Goal: Task Accomplishment & Management: Use online tool/utility

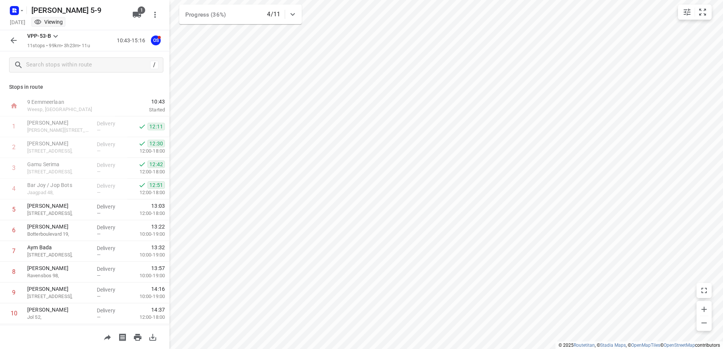
scroll to position [38, 0]
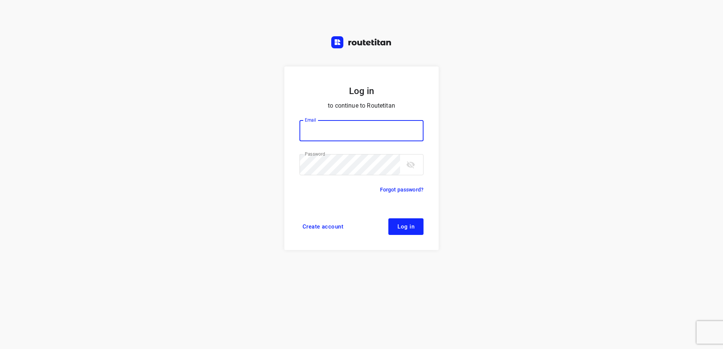
type input "horeca@kaddour.nl"
click at [426, 230] on form "Log in to continue to Routetitan Email horeca@kaddour.nl Email ​ Password Passw…" at bounding box center [361, 159] width 154 height 184
click at [417, 226] on button "Log in" at bounding box center [405, 226] width 35 height 17
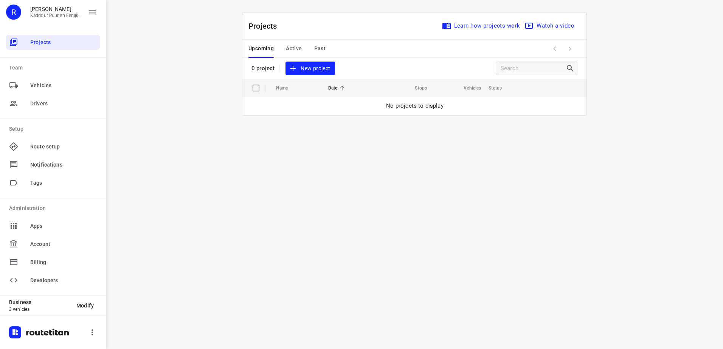
click at [288, 42] on button "Active" at bounding box center [294, 49] width 16 height 18
click at [325, 50] on div "Upcoming Active Past" at bounding box center [292, 49] width 89 height 18
click at [320, 46] on span "Past" at bounding box center [320, 48] width 12 height 9
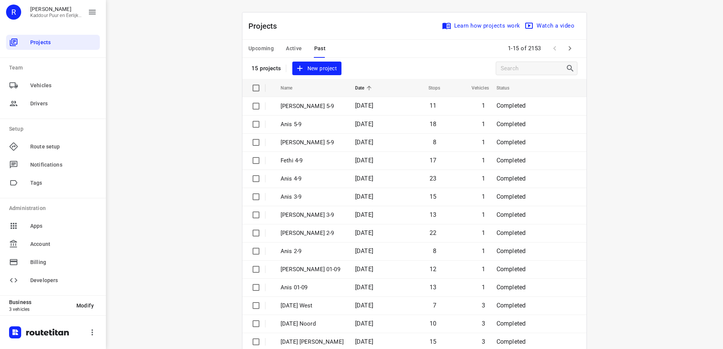
click at [330, 107] on p "[PERSON_NAME] 5-9" at bounding box center [311, 106] width 63 height 9
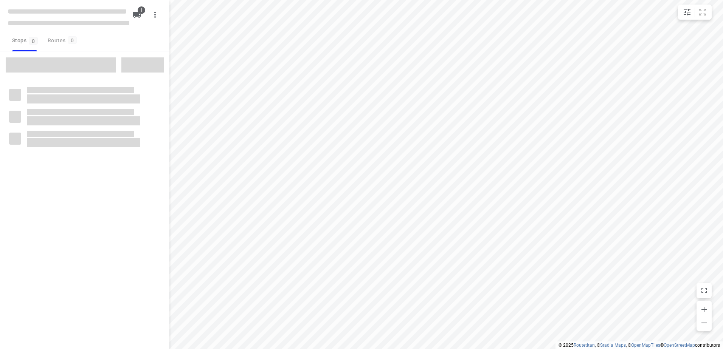
type input "distance"
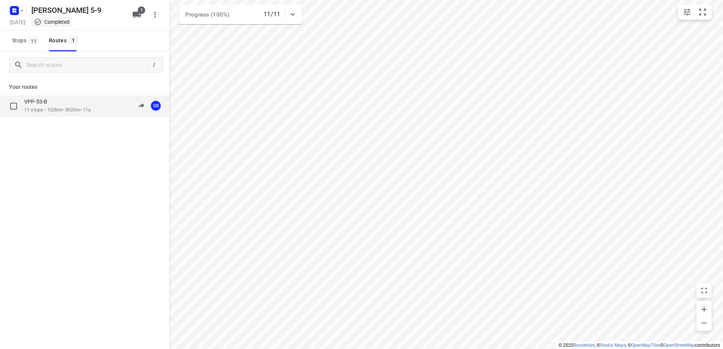
click at [82, 104] on div "VPP-53-B" at bounding box center [57, 102] width 67 height 8
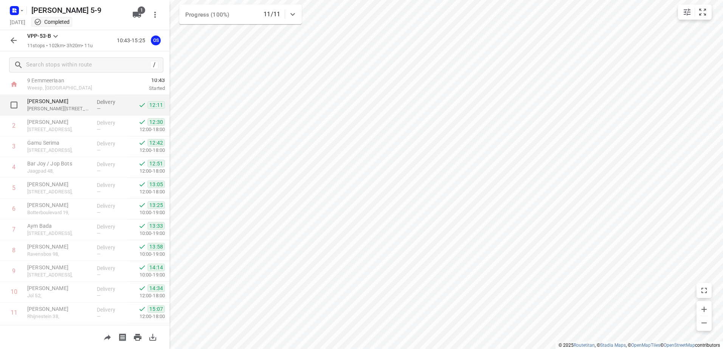
scroll to position [41, 0]
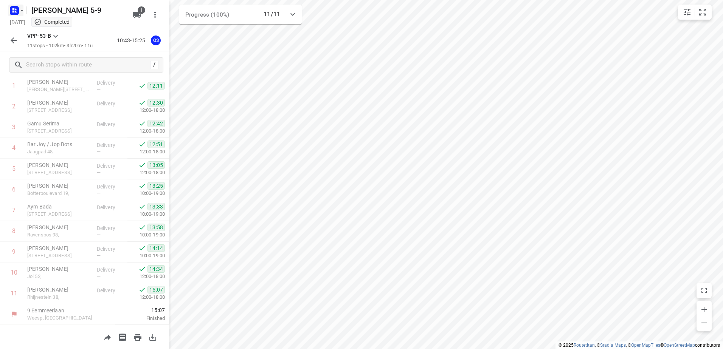
click at [12, 12] on rect "button" at bounding box center [14, 10] width 9 height 9
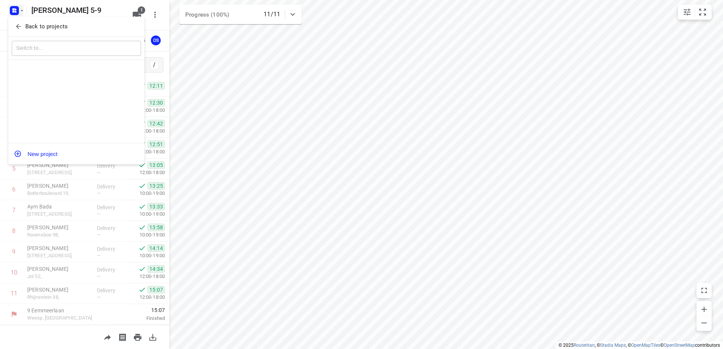
click at [12, 12] on div at bounding box center [361, 174] width 723 height 349
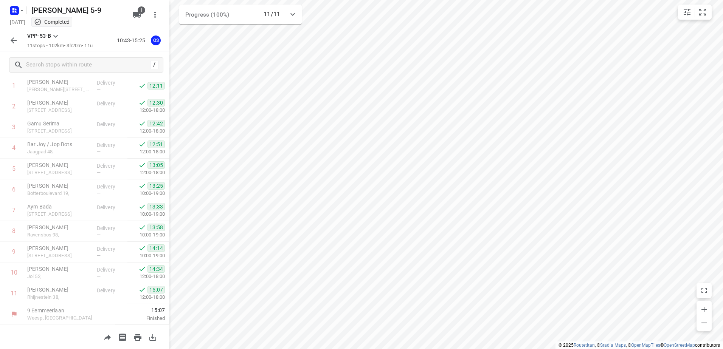
click at [16, 29] on div "[PERSON_NAME] 5-9 [DATE] Completed 1" at bounding box center [84, 15] width 169 height 30
click at [14, 18] on div "[DATE] Completed" at bounding box center [68, 23] width 121 height 10
click at [15, 12] on icon "button" at bounding box center [16, 12] width 2 height 2
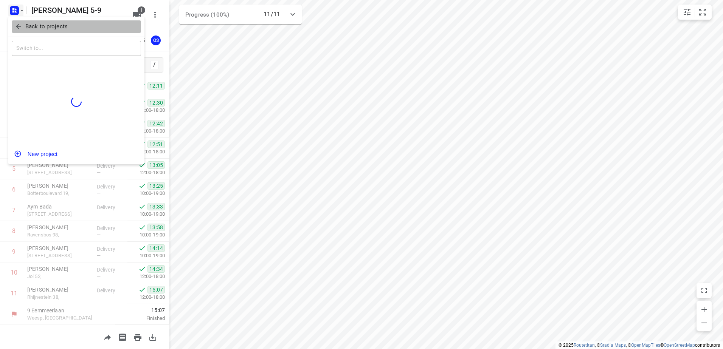
click at [22, 29] on span "Back to projects" at bounding box center [76, 26] width 123 height 9
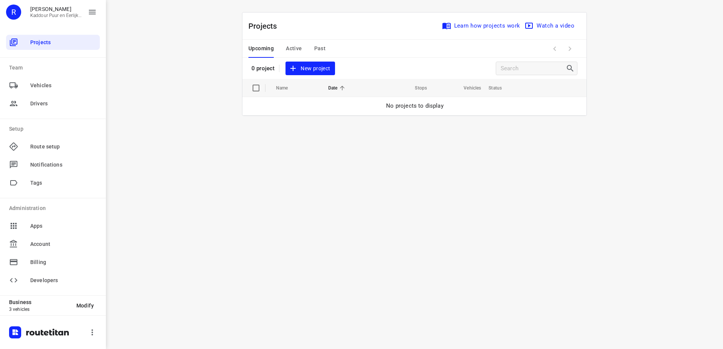
click at [311, 48] on div "Upcoming Active Past" at bounding box center [292, 49] width 89 height 18
click at [320, 48] on span "Past" at bounding box center [320, 48] width 12 height 9
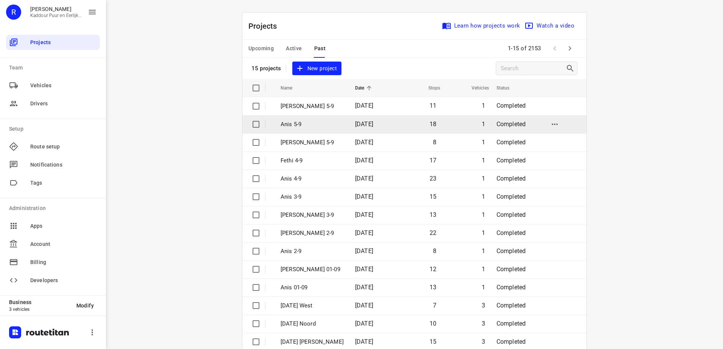
click at [311, 122] on p "Anis 5-9" at bounding box center [311, 124] width 63 height 9
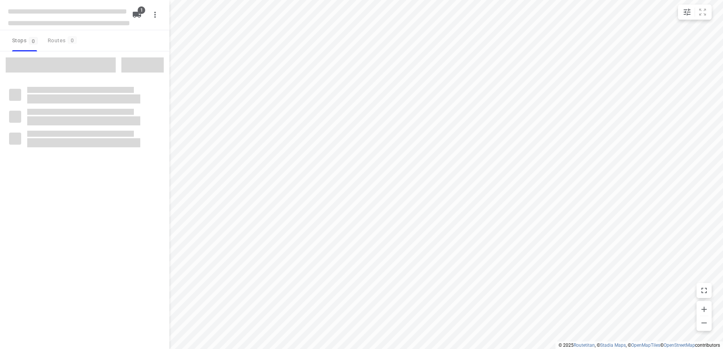
type input "distance"
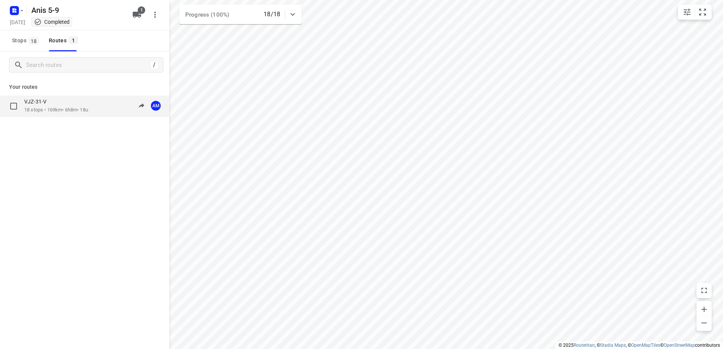
click at [60, 103] on div "VJZ-31-V" at bounding box center [56, 102] width 64 height 8
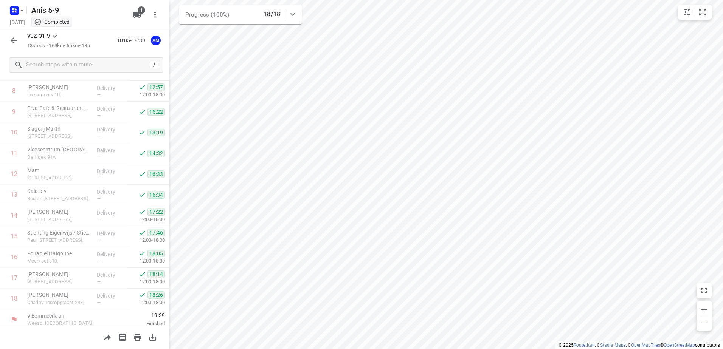
scroll to position [186, 0]
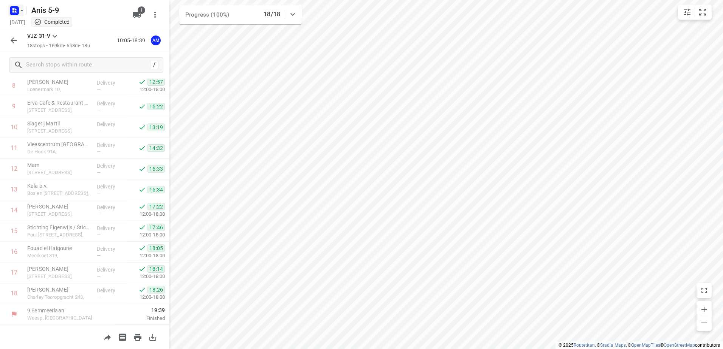
click at [18, 9] on rect "button" at bounding box center [14, 10] width 9 height 9
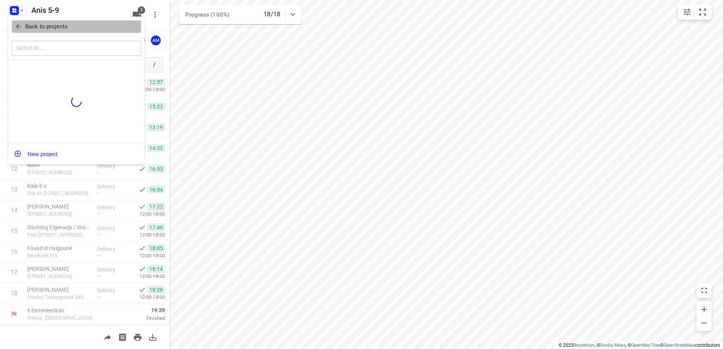
click at [19, 23] on icon "button" at bounding box center [19, 27] width 8 height 8
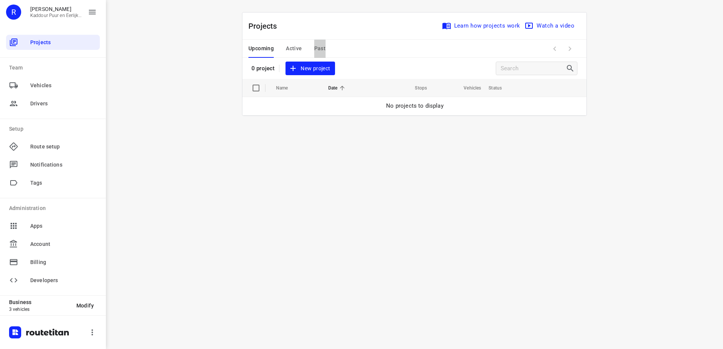
click at [321, 51] on span "Past" at bounding box center [320, 48] width 12 height 9
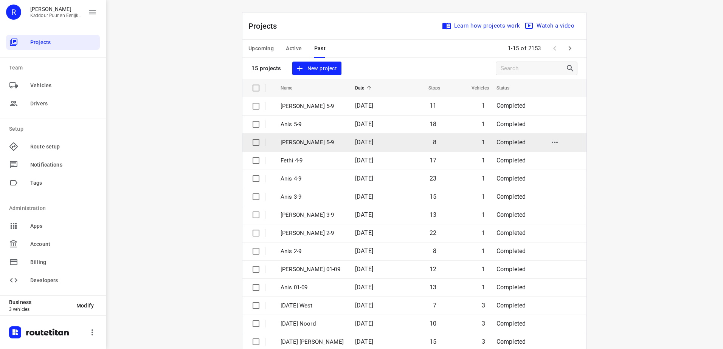
click at [355, 144] on span "[DATE]" at bounding box center [364, 142] width 18 height 7
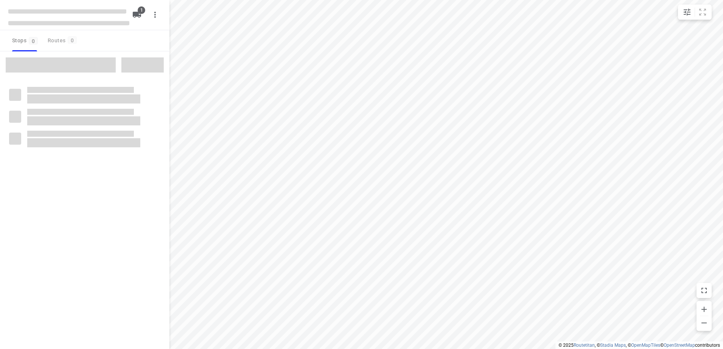
type input "distance"
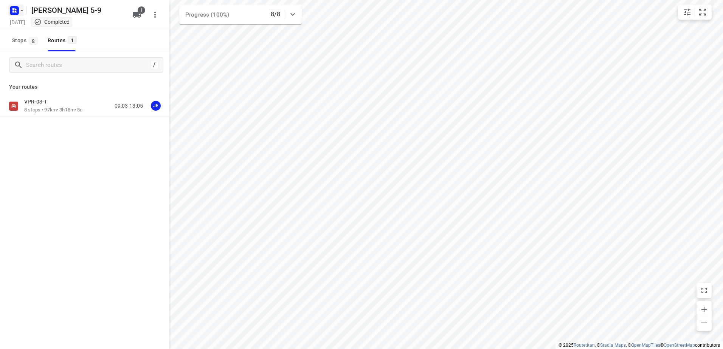
click at [14, 12] on rect "button" at bounding box center [14, 10] width 9 height 9
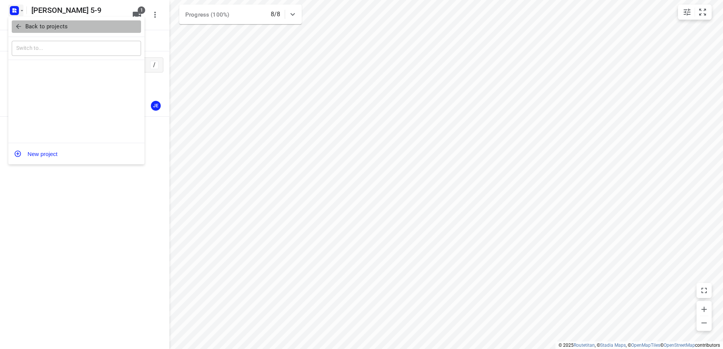
click at [18, 29] on icon "button" at bounding box center [19, 27] width 8 height 8
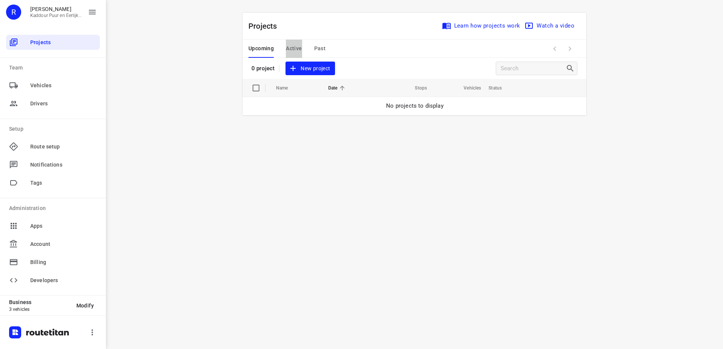
click at [299, 45] on span "Active" at bounding box center [294, 48] width 16 height 9
click at [317, 47] on span "Past" at bounding box center [320, 48] width 12 height 9
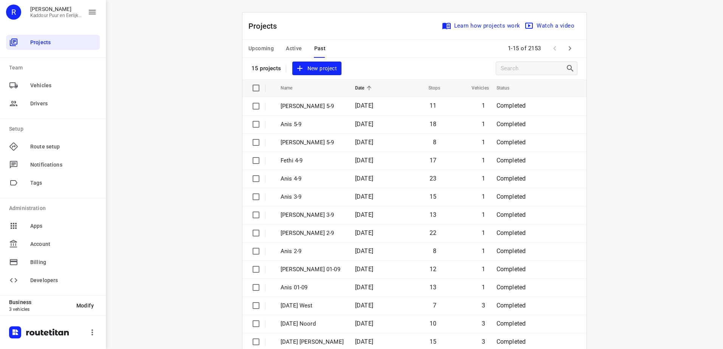
click at [311, 70] on span "New project" at bounding box center [317, 68] width 40 height 9
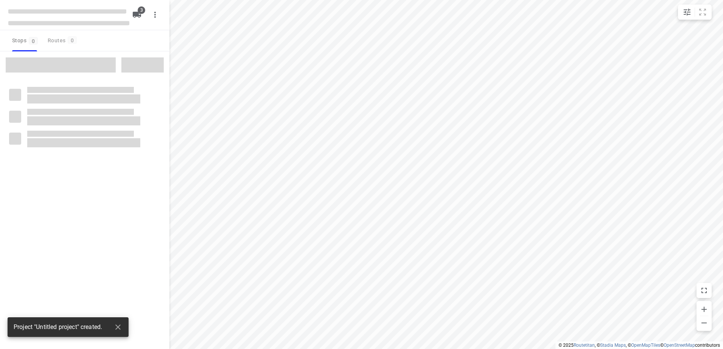
type input "distance"
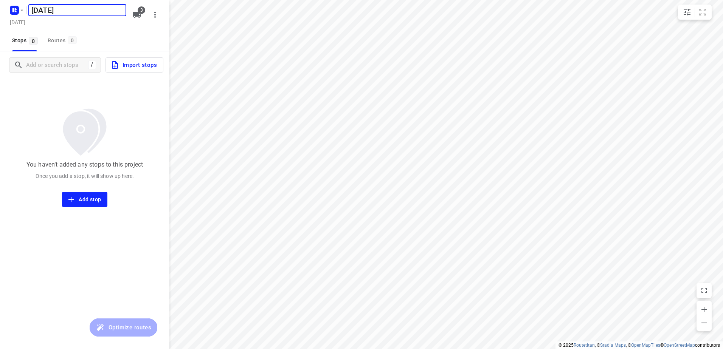
type input "[DATE]"
click at [136, 63] on span "Import stops" at bounding box center [133, 65] width 46 height 10
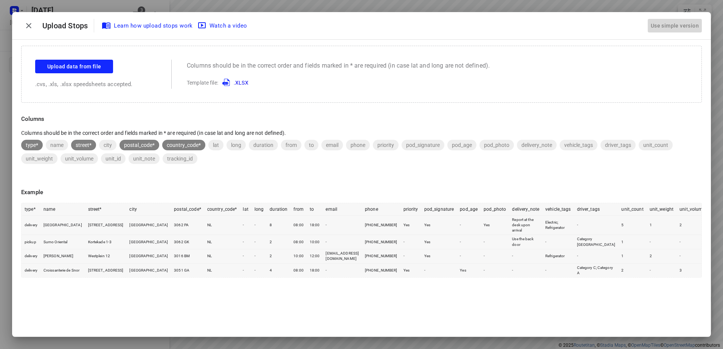
click at [648, 25] on button "Use simple version" at bounding box center [674, 26] width 54 height 14
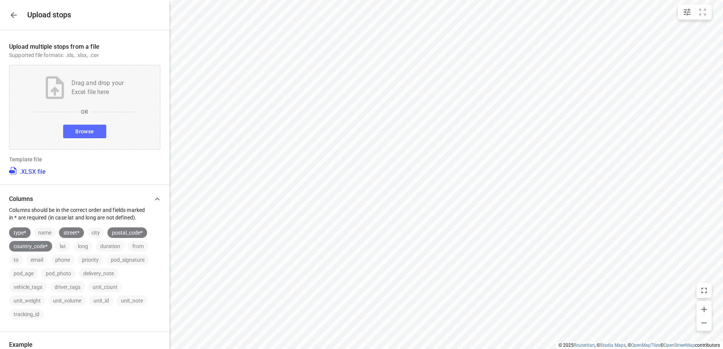
click at [88, 125] on button "Browse" at bounding box center [84, 132] width 43 height 14
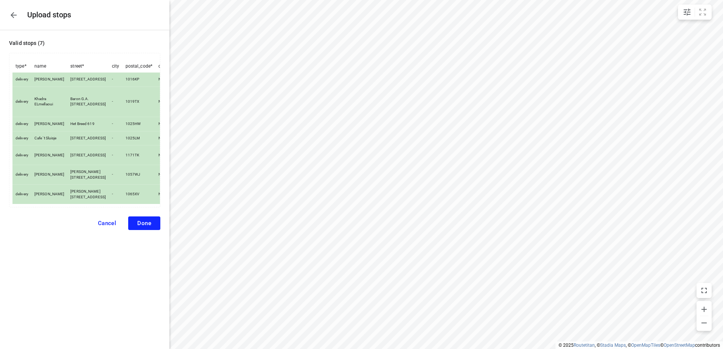
click at [153, 230] on button "Done" at bounding box center [144, 224] width 32 height 14
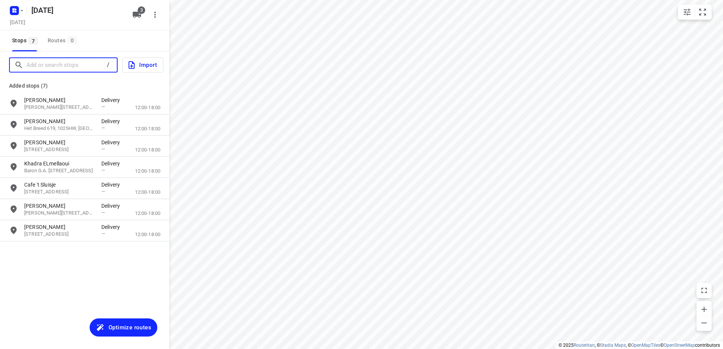
click at [41, 67] on input "Add or search stops" at bounding box center [64, 65] width 77 height 12
paste input "Veemarkt"
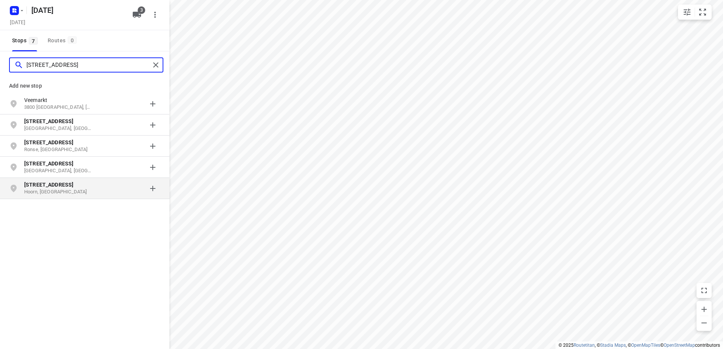
type input "[STREET_ADDRESS]"
click at [84, 184] on p "[STREET_ADDRESS]" at bounding box center [59, 185] width 70 height 8
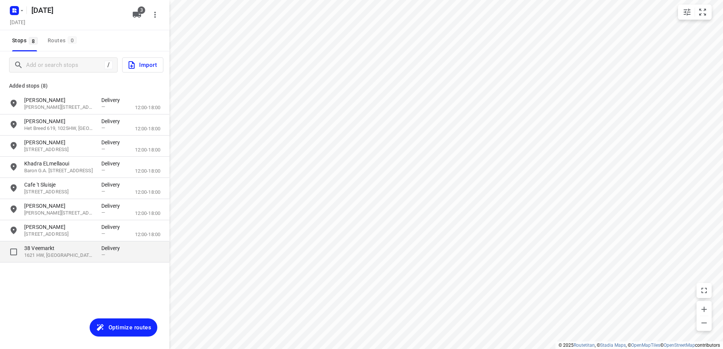
click at [85, 251] on p "38 Veemarkt" at bounding box center [59, 248] width 70 height 8
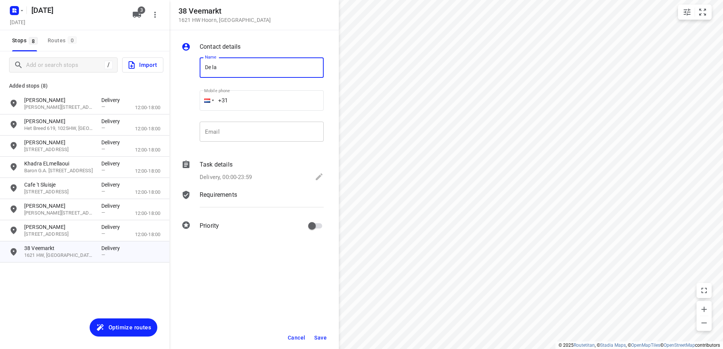
type input "De La Casa Food & Drinks"
click at [319, 337] on span "Save" at bounding box center [320, 338] width 12 height 6
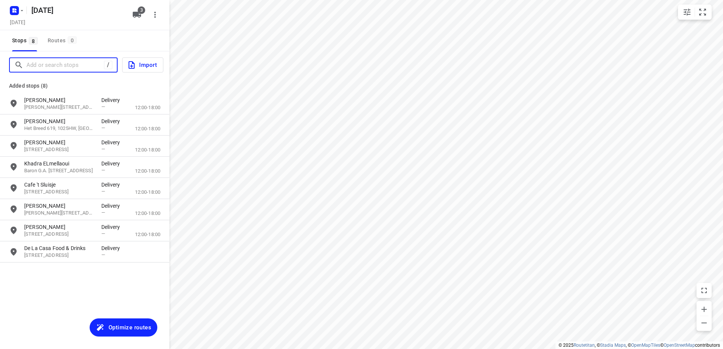
click at [67, 67] on input "Add or search stops" at bounding box center [64, 65] width 77 height 12
paste input "Wibautstraat"
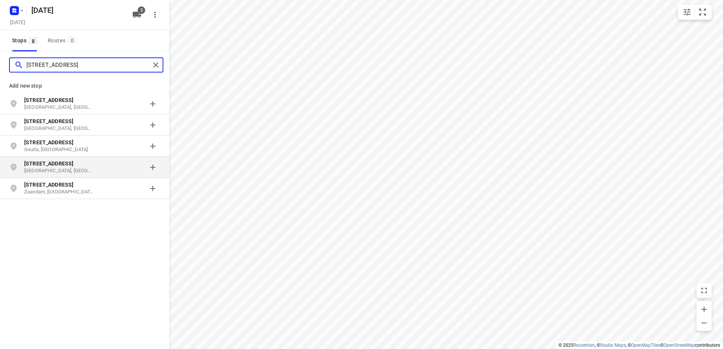
type input "[STREET_ADDRESS]"
click at [94, 172] on div "[STREET_ADDRESS]" at bounding box center [62, 167] width 77 height 15
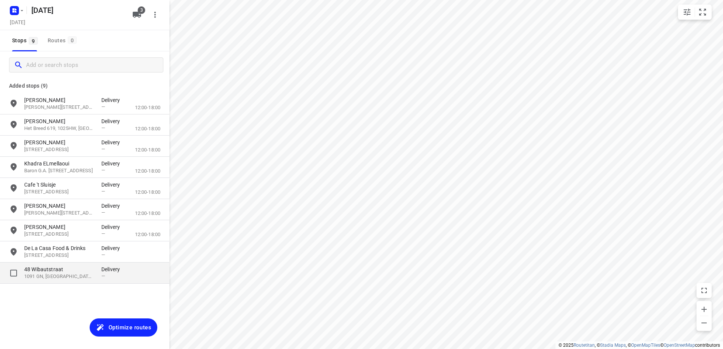
click at [72, 270] on p "48 Wibautstraat" at bounding box center [59, 270] width 70 height 8
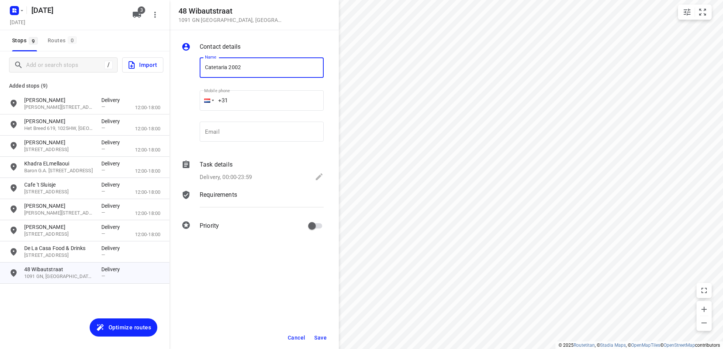
type input "Catetaria 2002"
click at [313, 337] on button "Save" at bounding box center [320, 338] width 19 height 14
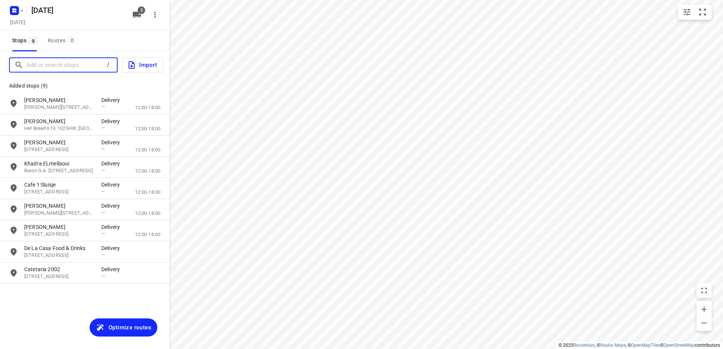
click at [50, 63] on input "Add or search stops" at bounding box center [64, 65] width 77 height 12
paste input "Krijn taconiskade"
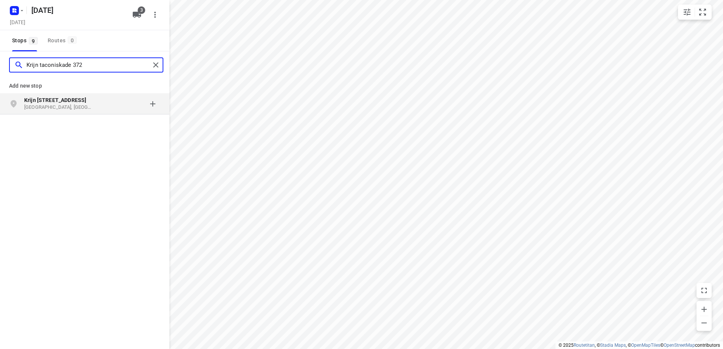
type input "Krijn taconiskade 372"
click at [96, 105] on div "Krijn [STREET_ADDRESS]" at bounding box center [62, 103] width 77 height 15
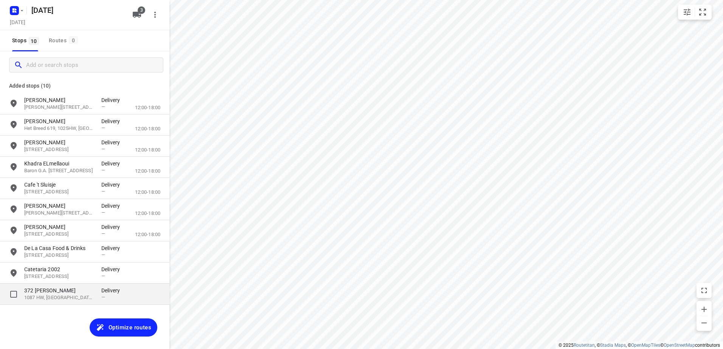
click at [66, 294] on p "372 [PERSON_NAME]" at bounding box center [59, 291] width 70 height 8
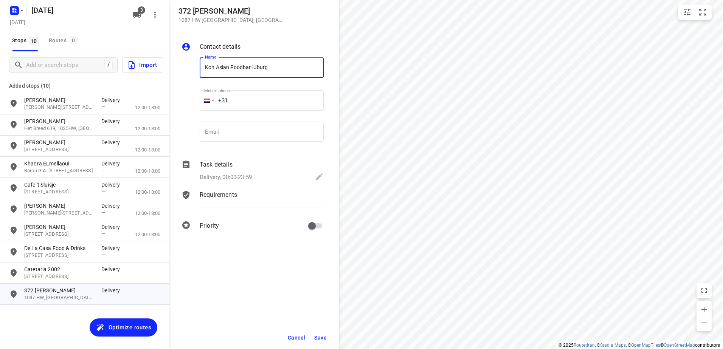
type input "Koh Asian Foodbar IJburg"
click at [327, 335] on button "Save" at bounding box center [320, 338] width 19 height 14
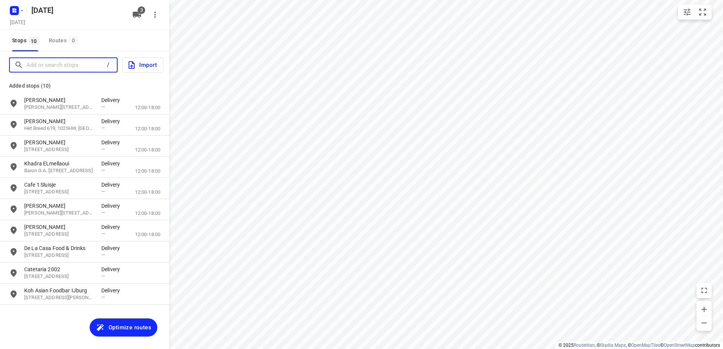
click at [88, 63] on input "Add or search stops" at bounding box center [64, 65] width 77 height 12
paste input "Pampuslaan"
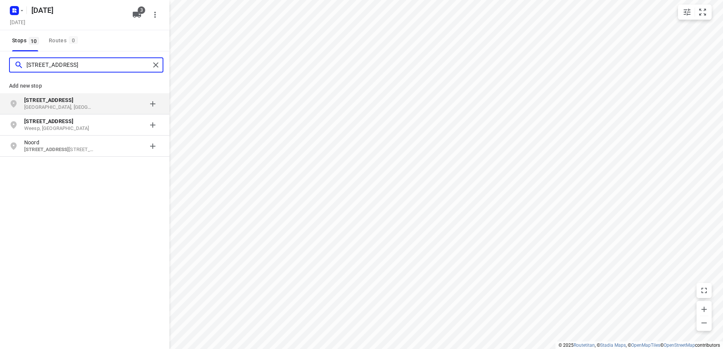
type input "[STREET_ADDRESS]"
click at [89, 100] on p "[STREET_ADDRESS]" at bounding box center [59, 100] width 70 height 8
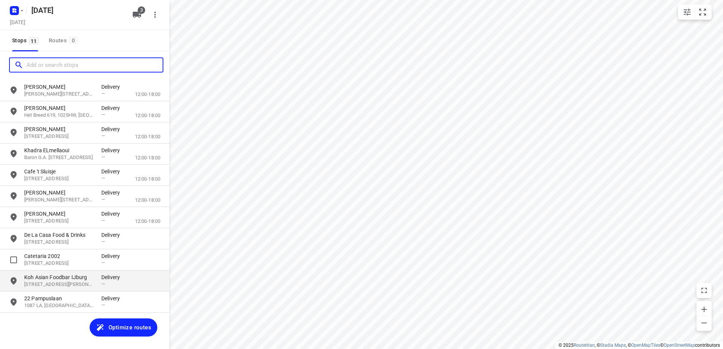
scroll to position [20, 0]
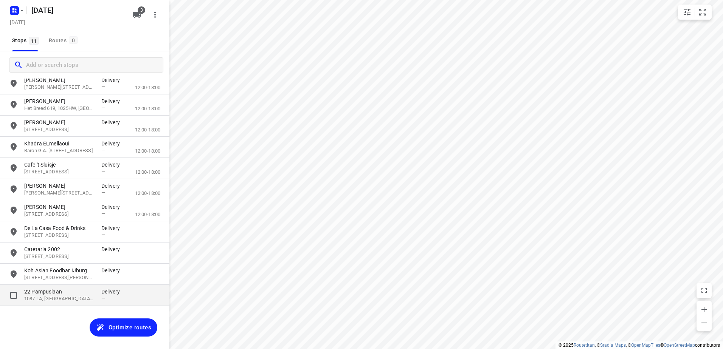
click at [82, 295] on p "22 Pampuslaan" at bounding box center [59, 292] width 70 height 8
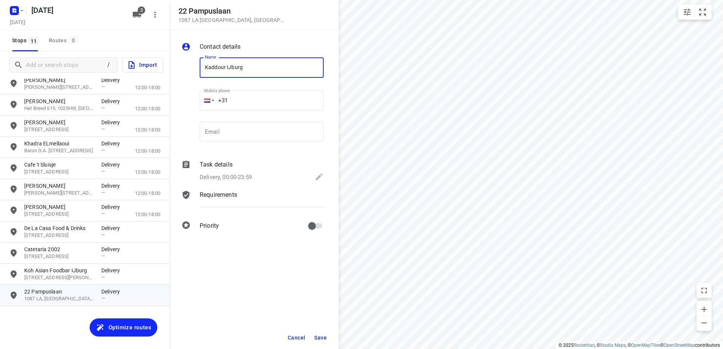
type input "Kaddour IJburg"
click at [314, 333] on button "Save" at bounding box center [320, 338] width 19 height 14
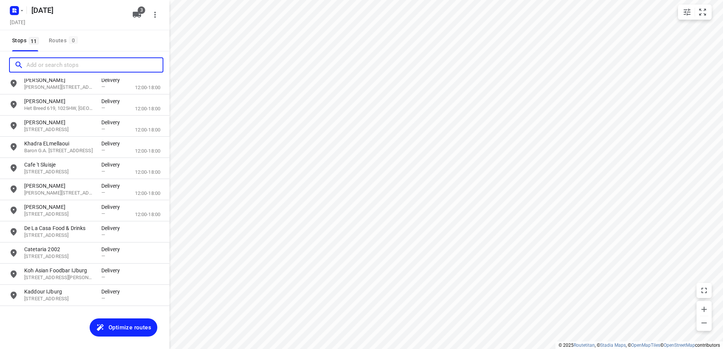
click at [55, 68] on input "Add or search stops" at bounding box center [94, 65] width 136 height 12
paste input "[PERSON_NAME]"
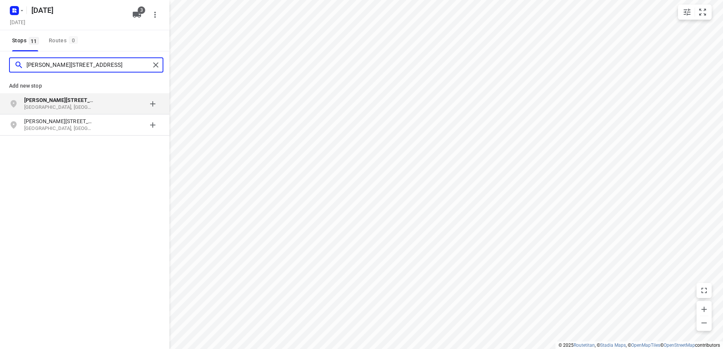
type input "[PERSON_NAME][STREET_ADDRESS]"
click at [62, 107] on p "[GEOGRAPHIC_DATA], [GEOGRAPHIC_DATA]" at bounding box center [59, 107] width 70 height 7
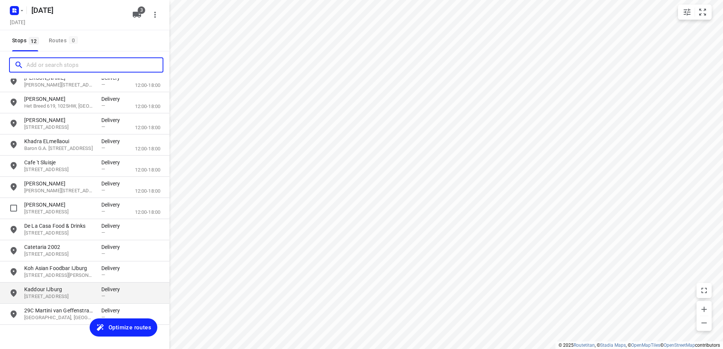
scroll to position [33, 0]
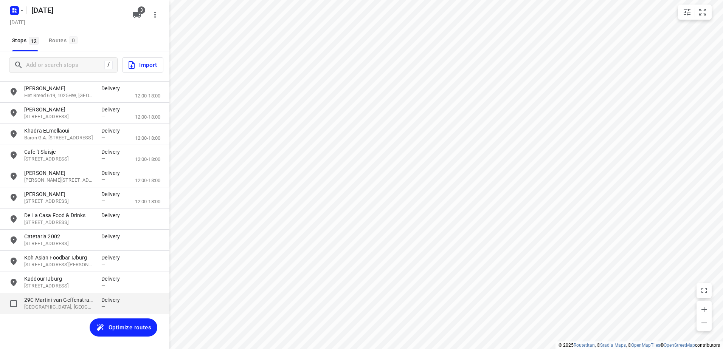
click at [49, 301] on p "29C Martini van Geffenstraat" at bounding box center [59, 300] width 70 height 8
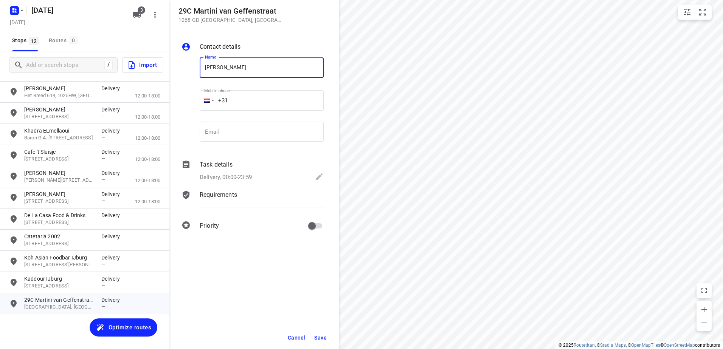
type input "[PERSON_NAME]"
click at [330, 336] on div "Cancel Save" at bounding box center [253, 337] width 169 height 23
click at [329, 336] on div "Cancel Save" at bounding box center [253, 337] width 169 height 23
click at [328, 336] on button "Save" at bounding box center [320, 338] width 19 height 14
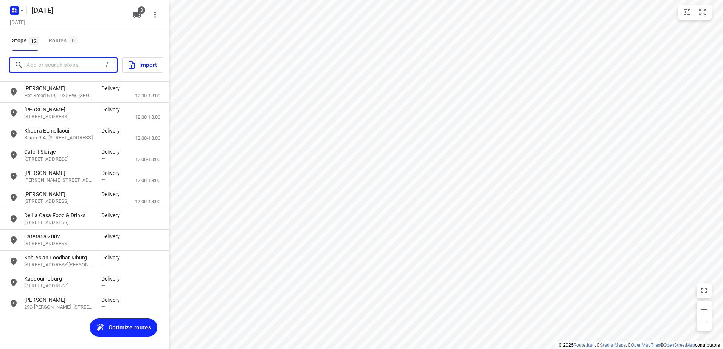
click at [45, 64] on input "Add or search stops" at bounding box center [63, 65] width 75 height 12
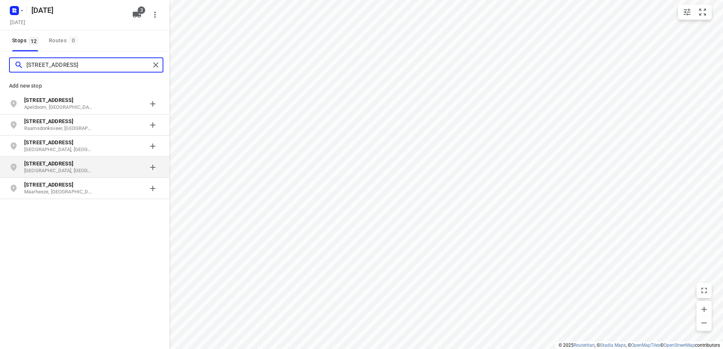
type input "[STREET_ADDRESS]"
click at [84, 168] on p "[GEOGRAPHIC_DATA], [GEOGRAPHIC_DATA]" at bounding box center [59, 170] width 70 height 7
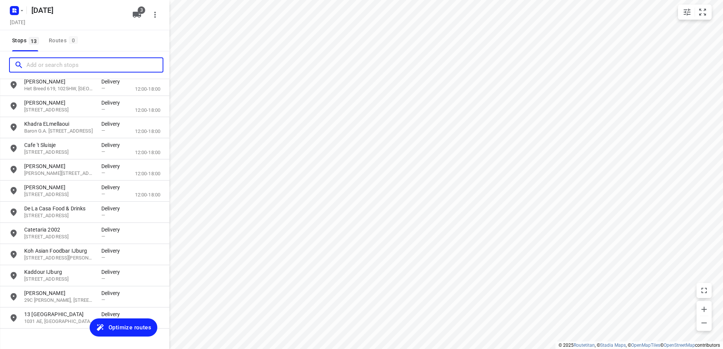
scroll to position [54, 0]
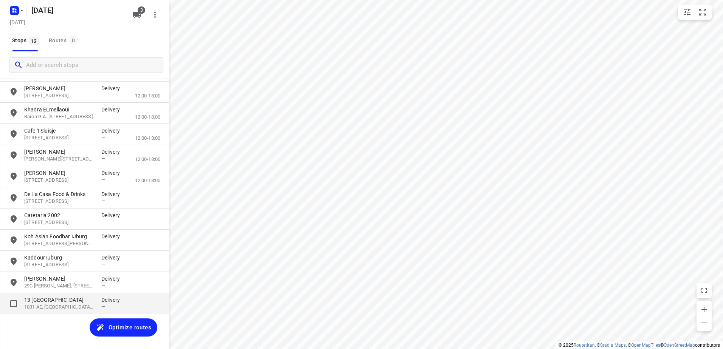
click at [84, 303] on p "13 [GEOGRAPHIC_DATA]" at bounding box center [59, 300] width 70 height 8
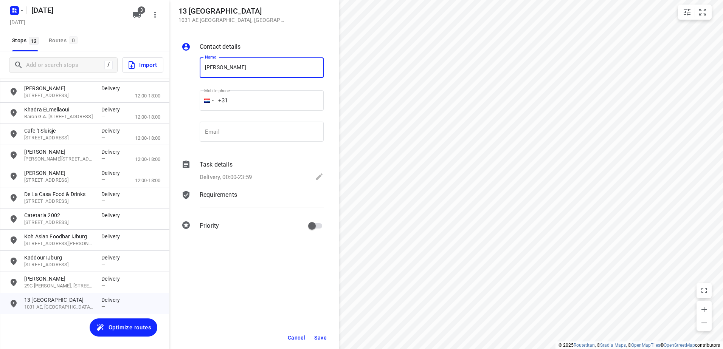
type input "[PERSON_NAME]"
click at [319, 335] on span "Save" at bounding box center [320, 338] width 12 height 6
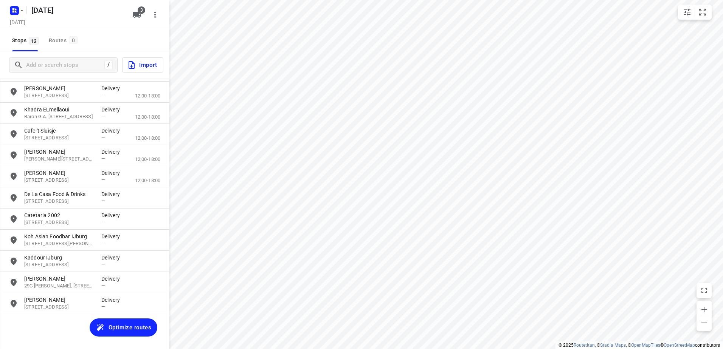
click at [131, 325] on span "Optimize routes" at bounding box center [129, 328] width 43 height 10
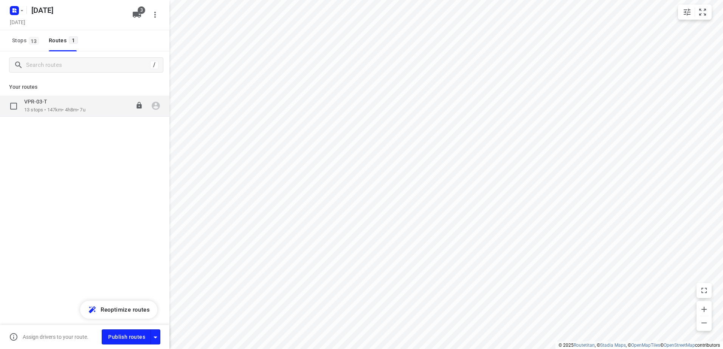
click at [90, 108] on div "VPR-03-T 13 stops • 147km • 4h8m • 7u 11:41-15:49" at bounding box center [96, 105] width 145 height 15
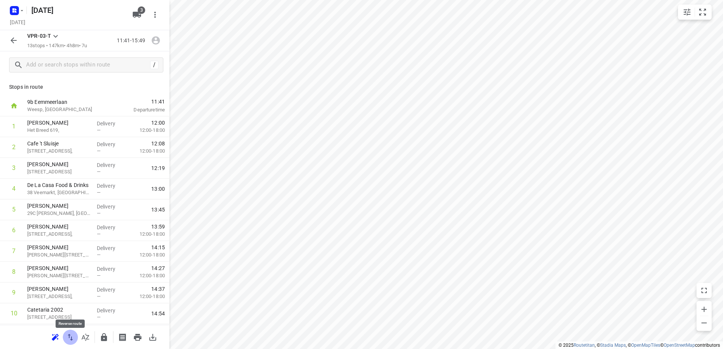
click at [73, 337] on icon "button" at bounding box center [70, 337] width 9 height 9
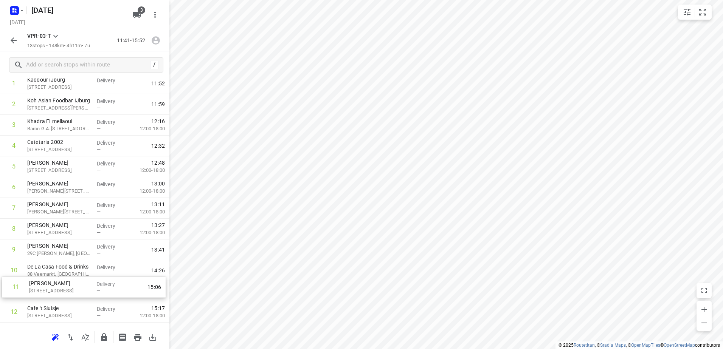
scroll to position [45, 0]
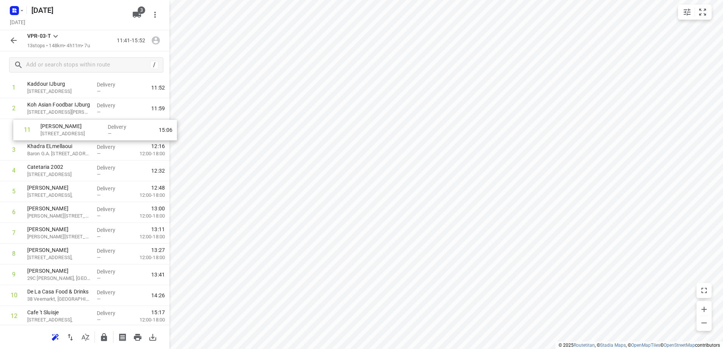
drag, startPoint x: 77, startPoint y: 295, endPoint x: 91, endPoint y: 128, distance: 167.6
click at [91, 128] on div "1 Kaddour IJburg 22 Pampuslaan, Amsterdam Delivery — 11:52 2 Koh Asian Foodbar …" at bounding box center [84, 212] width 169 height 270
drag, startPoint x: 74, startPoint y: 281, endPoint x: 81, endPoint y: 130, distance: 150.6
click at [81, 130] on div "1 Kaddour IJburg 22 Pampuslaan, Amsterdam Delivery — 11:52 2 Koh Asian Foodbar …" at bounding box center [84, 191] width 169 height 270
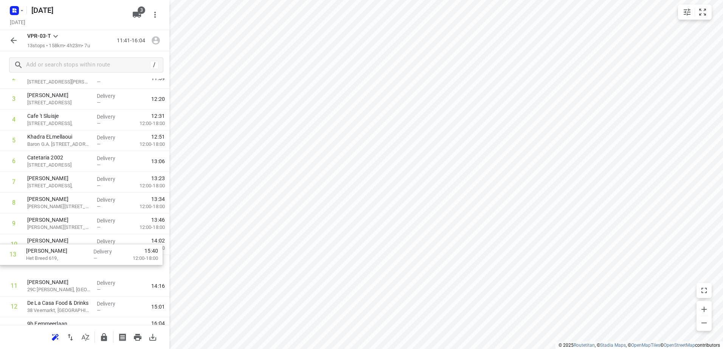
scroll to position [70, 0]
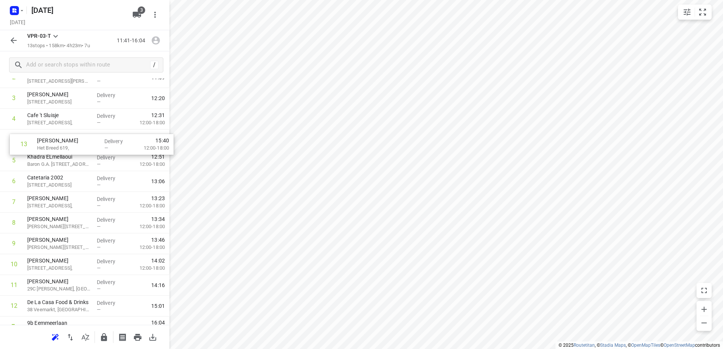
drag, startPoint x: 73, startPoint y: 309, endPoint x: 83, endPoint y: 137, distance: 172.3
click at [83, 137] on div "1 Kaddour IJburg 22 Pampuslaan, [GEOGRAPHIC_DATA] Delivery — 11:52 2 Koh Asian …" at bounding box center [84, 181] width 169 height 270
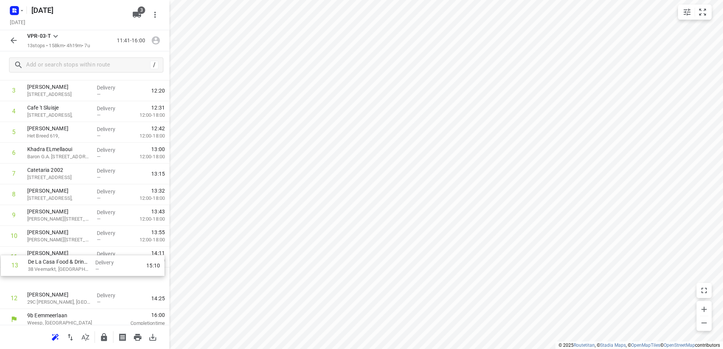
scroll to position [80, 0]
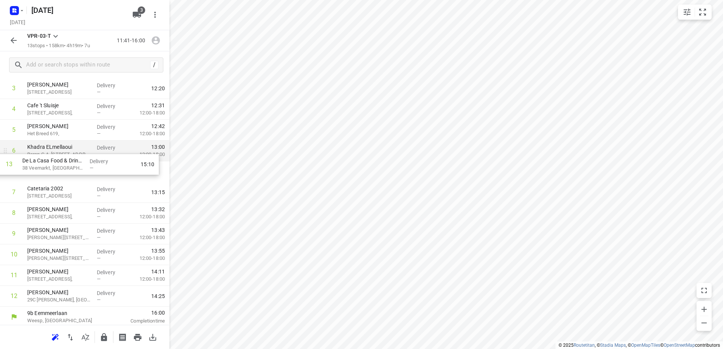
drag, startPoint x: 69, startPoint y: 309, endPoint x: 67, endPoint y: 157, distance: 151.9
click at [67, 157] on div "1 Kaddour IJburg 22 Pampuslaan, [GEOGRAPHIC_DATA] Delivery — 11:52 2 Koh Asian …" at bounding box center [84, 172] width 169 height 270
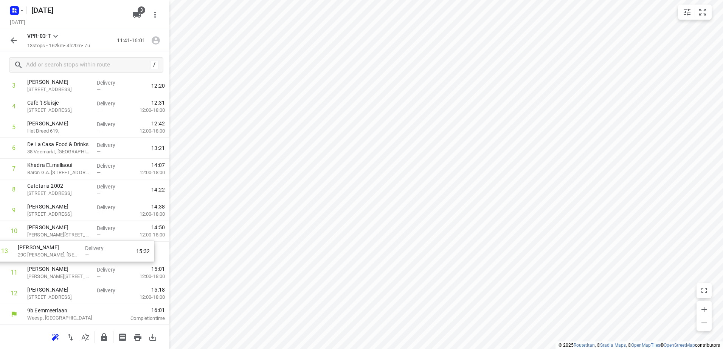
scroll to position [82, 0]
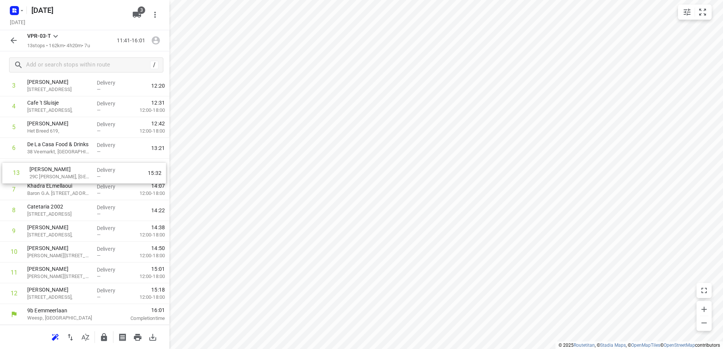
drag, startPoint x: 70, startPoint y: 302, endPoint x: 70, endPoint y: 174, distance: 127.3
click at [70, 175] on div "1 Kaddour IJburg 22 Pampuslaan, [GEOGRAPHIC_DATA] Delivery — 11:52 2 Koh Asian …" at bounding box center [84, 169] width 169 height 270
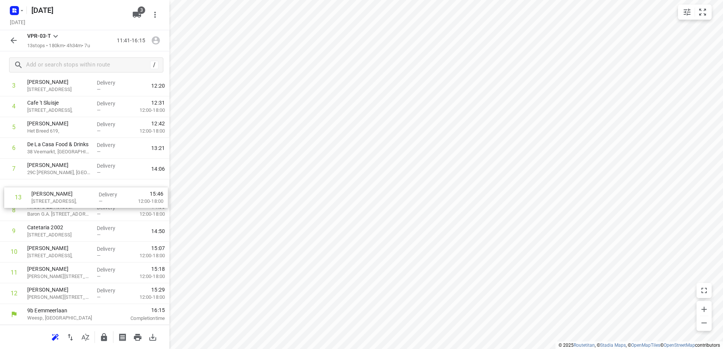
drag, startPoint x: 72, startPoint y: 300, endPoint x: 77, endPoint y: 199, distance: 101.4
click at [77, 199] on div "1 Kaddour IJburg 22 Pampuslaan, [GEOGRAPHIC_DATA] Delivery — 11:52 2 Koh Asian …" at bounding box center [84, 169] width 169 height 270
drag, startPoint x: 82, startPoint y: 297, endPoint x: 97, endPoint y: 209, distance: 89.0
click at [97, 209] on div "1 Kaddour IJburg 22 Pampuslaan, [GEOGRAPHIC_DATA] Delivery — 11:52 2 Koh Asian …" at bounding box center [84, 169] width 169 height 270
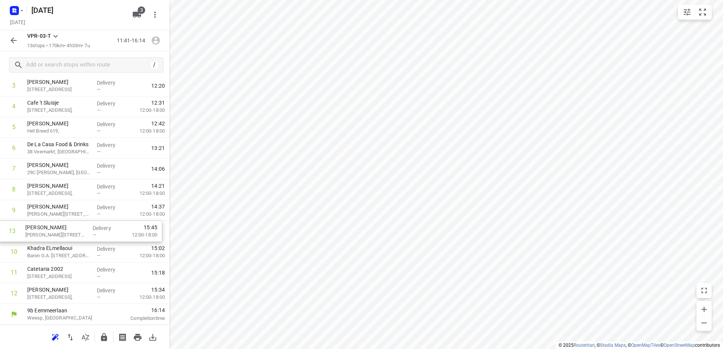
drag, startPoint x: 82, startPoint y: 294, endPoint x: 81, endPoint y: 229, distance: 65.0
click at [81, 229] on div "1 Kaddour IJburg 22 Pampuslaan, [GEOGRAPHIC_DATA] Delivery — 11:52 2 Koh Asian …" at bounding box center [84, 169] width 169 height 270
drag, startPoint x: 79, startPoint y: 299, endPoint x: 82, endPoint y: 252, distance: 47.4
click at [82, 252] on div "1 Kaddour IJburg 22 Pampuslaan, [GEOGRAPHIC_DATA] Delivery — 11:52 2 Koh Asian …" at bounding box center [84, 169] width 169 height 270
click at [77, 293] on div "1 Kaddour IJburg 22 Pampuslaan, [GEOGRAPHIC_DATA] Delivery — 11:52 2 Koh Asian …" at bounding box center [84, 169] width 169 height 270
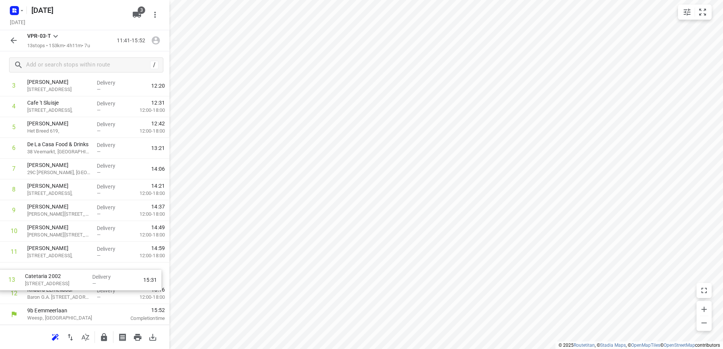
drag, startPoint x: 77, startPoint y: 293, endPoint x: 75, endPoint y: 272, distance: 21.3
click at [75, 272] on div "1 Kaddour IJburg 22 Pampuslaan, [GEOGRAPHIC_DATA] Delivery — 11:52 2 Koh Asian …" at bounding box center [84, 169] width 169 height 270
drag, startPoint x: 83, startPoint y: 299, endPoint x: 81, endPoint y: 278, distance: 20.8
click at [81, 278] on div "1 Kaddour IJburg 22 Pampuslaan, [GEOGRAPHIC_DATA] Delivery — 11:52 2 Koh Asian …" at bounding box center [84, 169] width 169 height 270
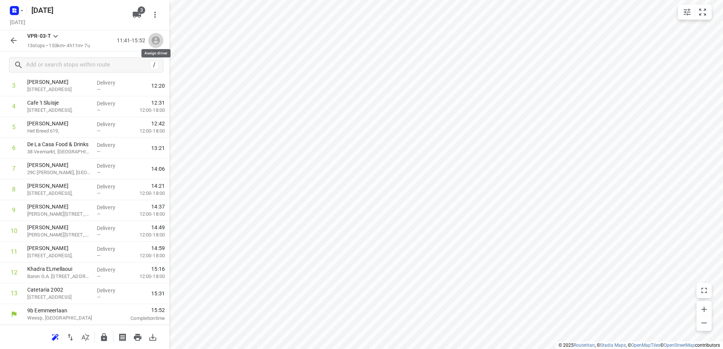
click at [160, 40] on icon "button" at bounding box center [156, 41] width 10 height 10
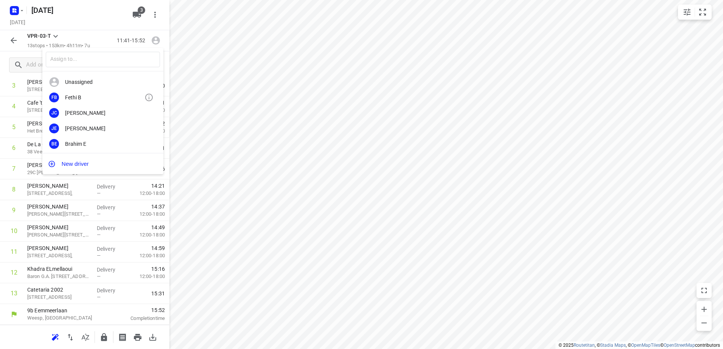
click at [94, 101] on div "FB Fethi B" at bounding box center [102, 97] width 121 height 15
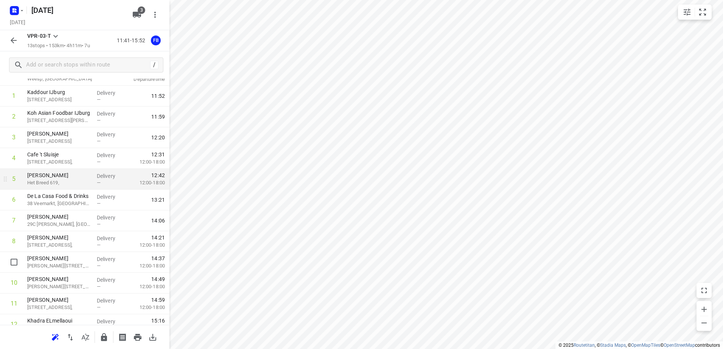
scroll to position [0, 0]
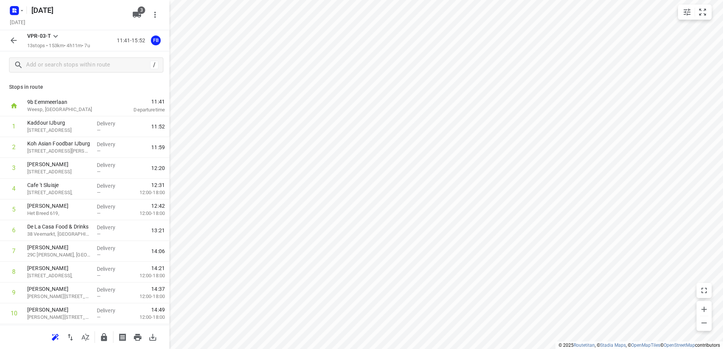
click at [14, 43] on icon "button" at bounding box center [14, 40] width 6 height 6
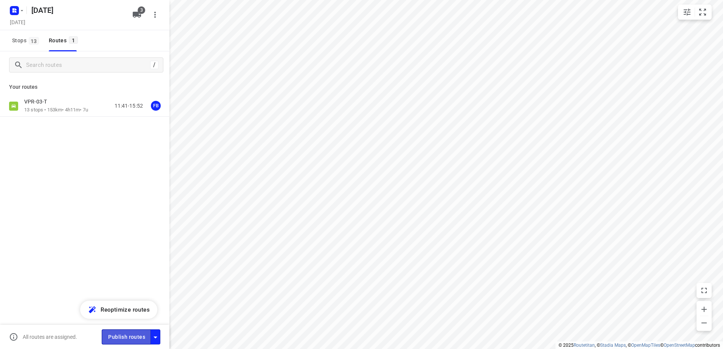
click at [133, 337] on span "Publish routes" at bounding box center [126, 337] width 37 height 9
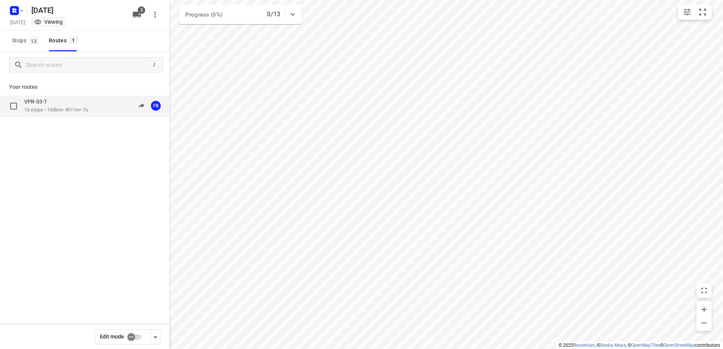
click at [75, 106] on div "VPR-03-T" at bounding box center [56, 102] width 64 height 8
